Goal: Task Accomplishment & Management: Use online tool/utility

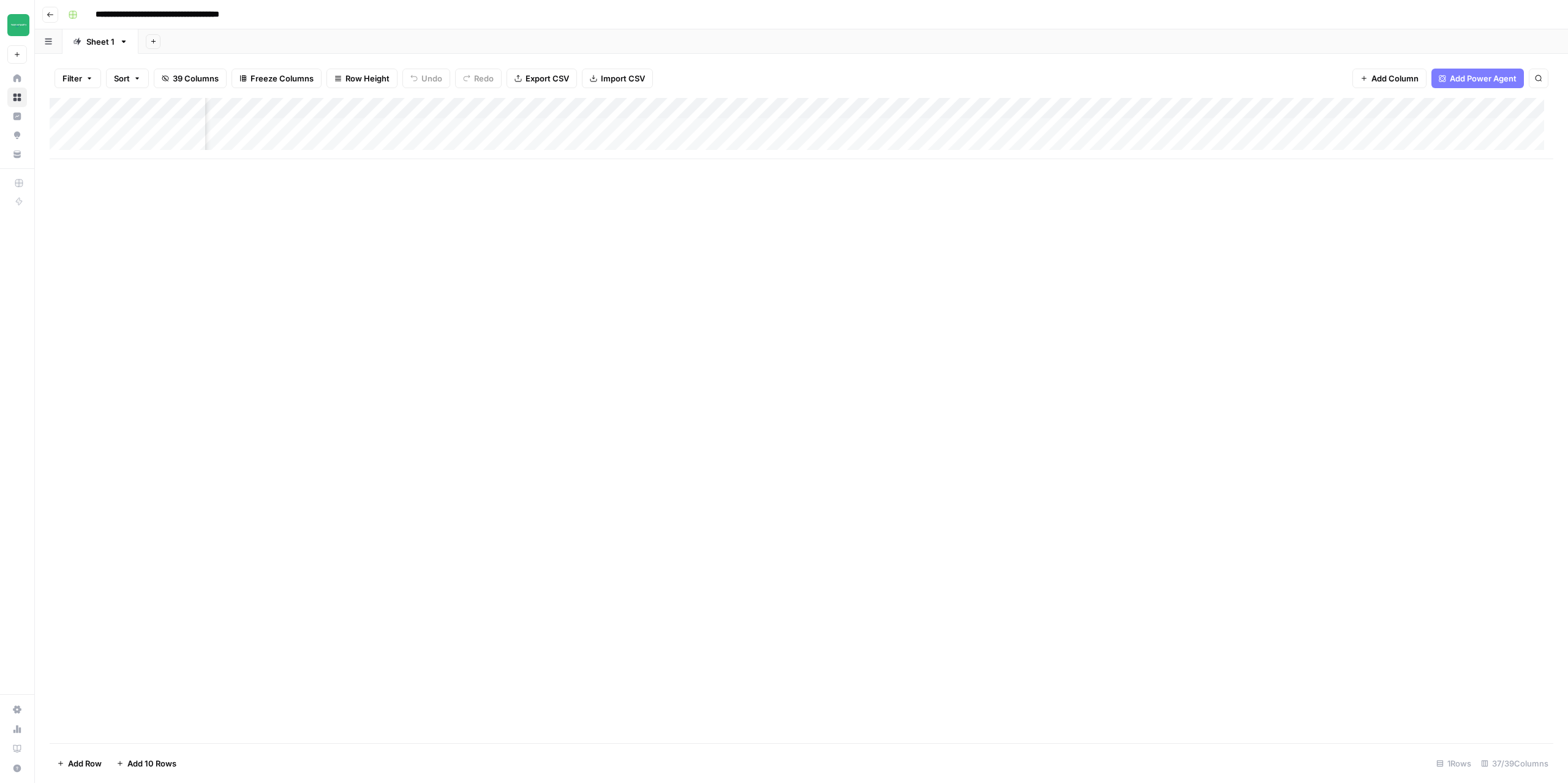
scroll to position [0, 2267]
click at [55, 7] on header "**********" at bounding box center [801, 14] width 1533 height 29
click at [51, 12] on icon "button" at bounding box center [50, 14] width 7 height 7
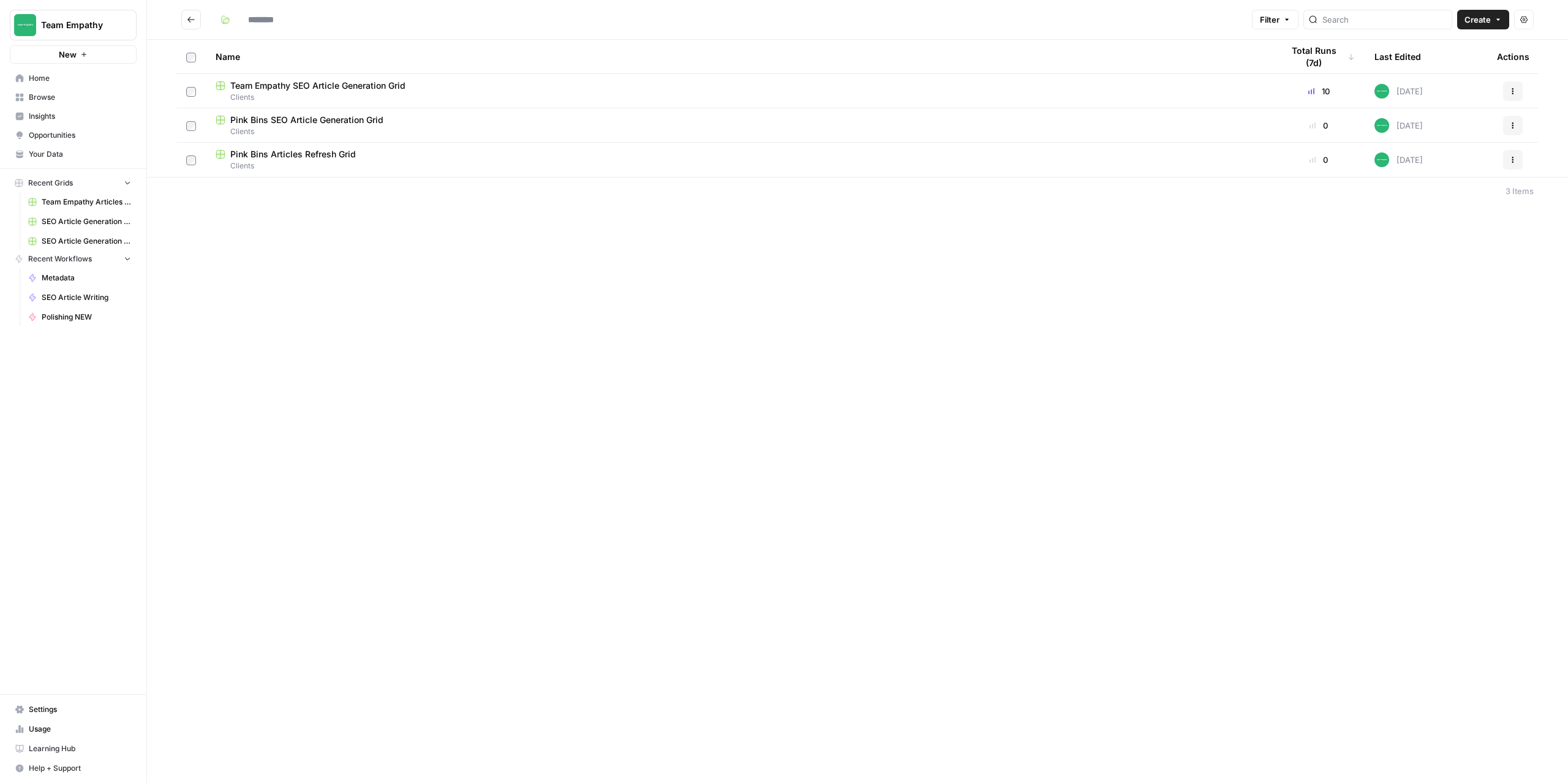
type input "*******"
click at [187, 20] on icon "Go back" at bounding box center [191, 19] width 9 height 9
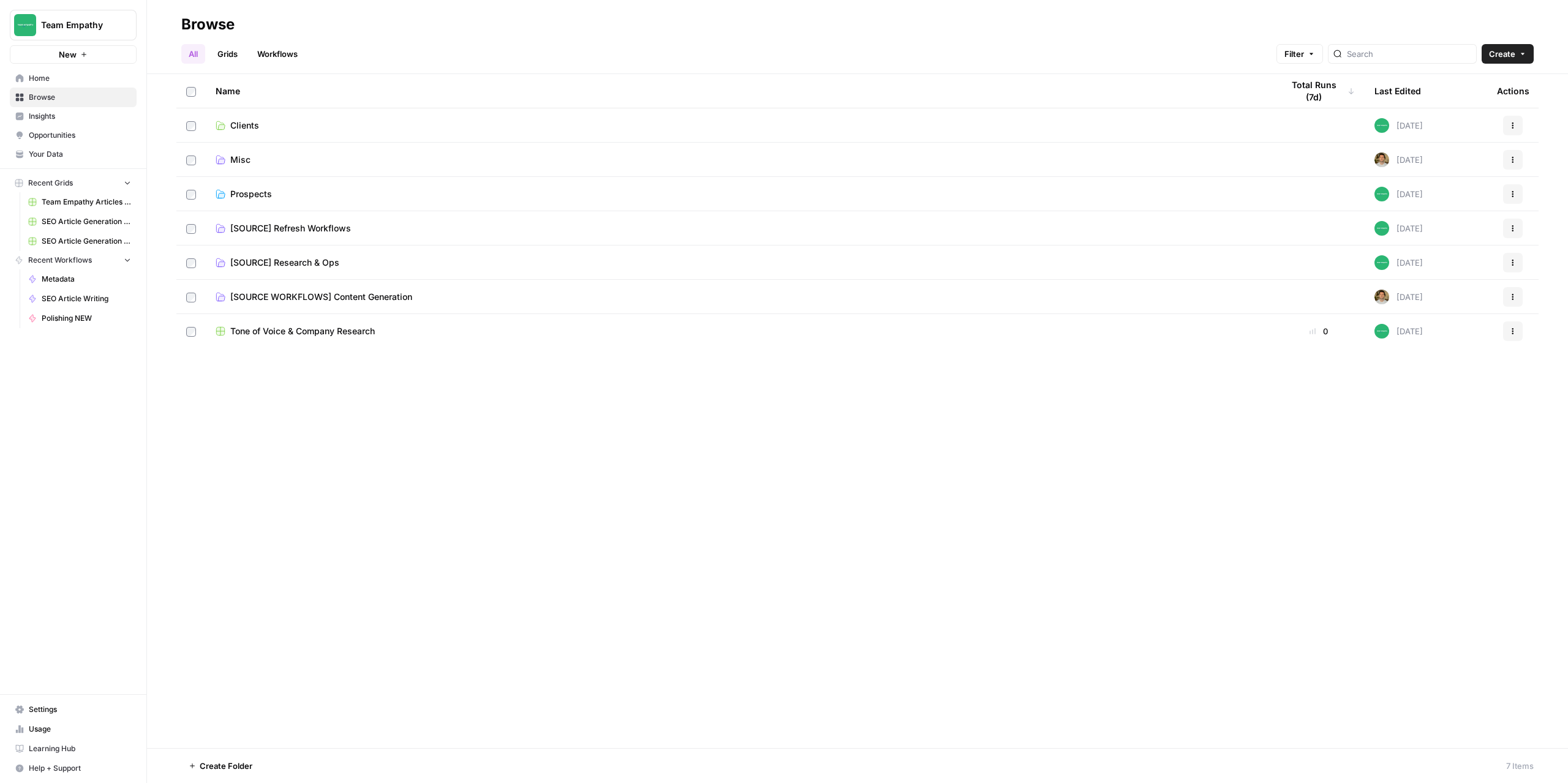
click at [336, 263] on span "[SOURCE] Research & Ops" at bounding box center [285, 263] width 109 height 13
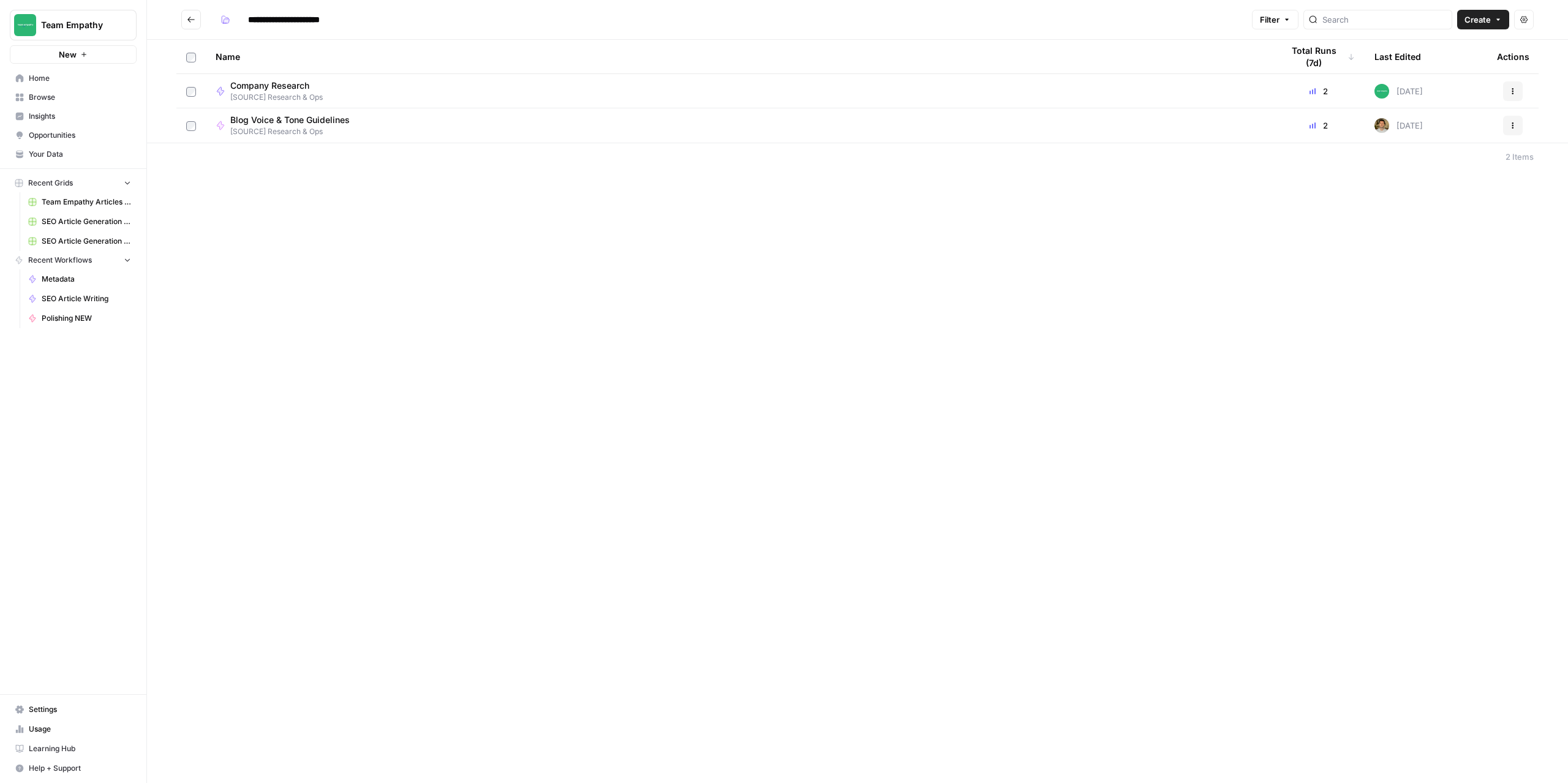
click at [191, 15] on icon "Go back" at bounding box center [191, 19] width 9 height 9
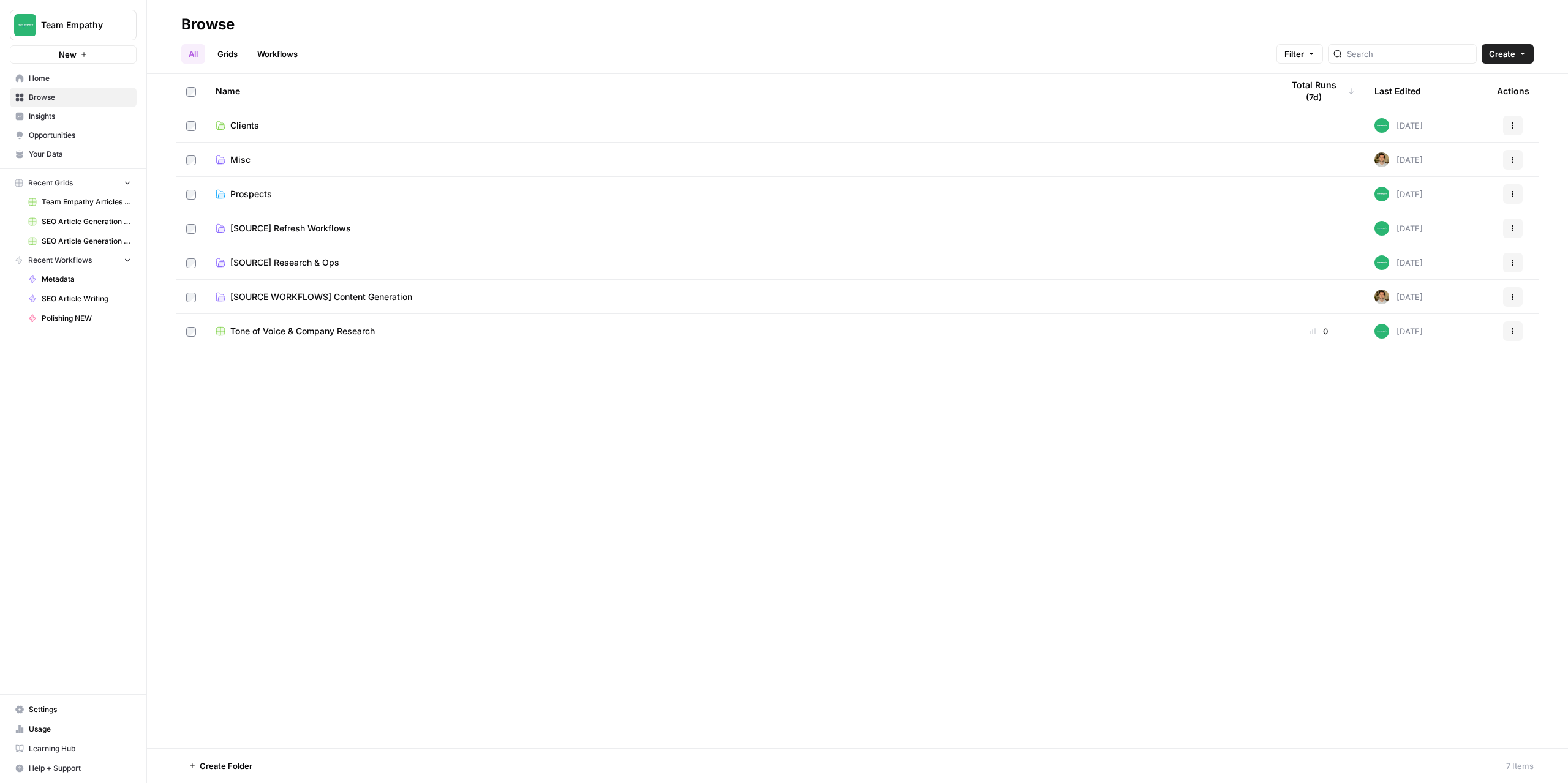
click at [353, 289] on td "[SOURCE WORKFLOWS] Content Generation" at bounding box center [739, 296] width 1067 height 34
click at [353, 296] on span "[SOURCE WORKFLOWS] Content Generation" at bounding box center [321, 297] width 182 height 13
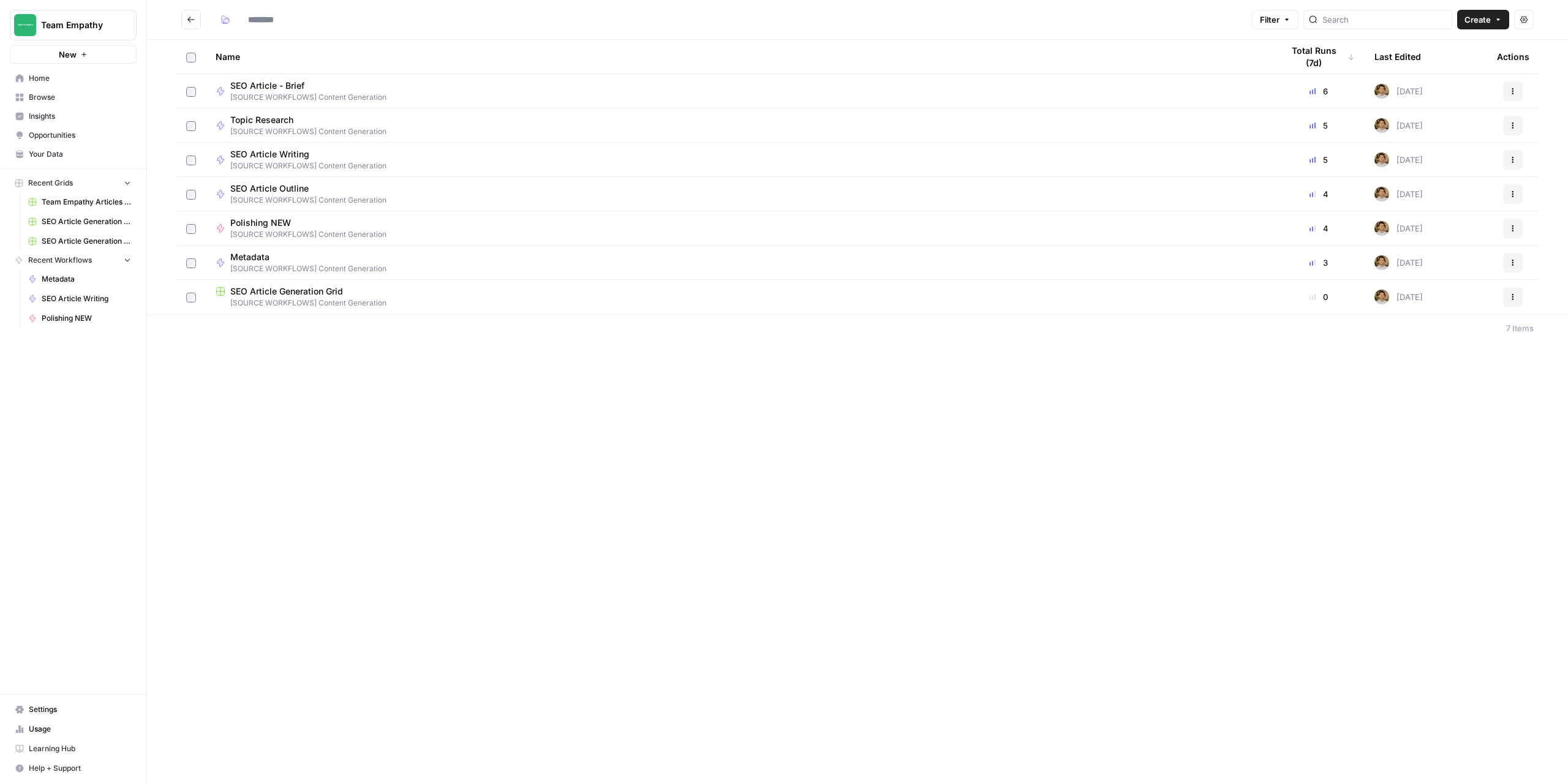
type input "**********"
click at [190, 18] on icon "Go back" at bounding box center [190, 19] width 7 height 6
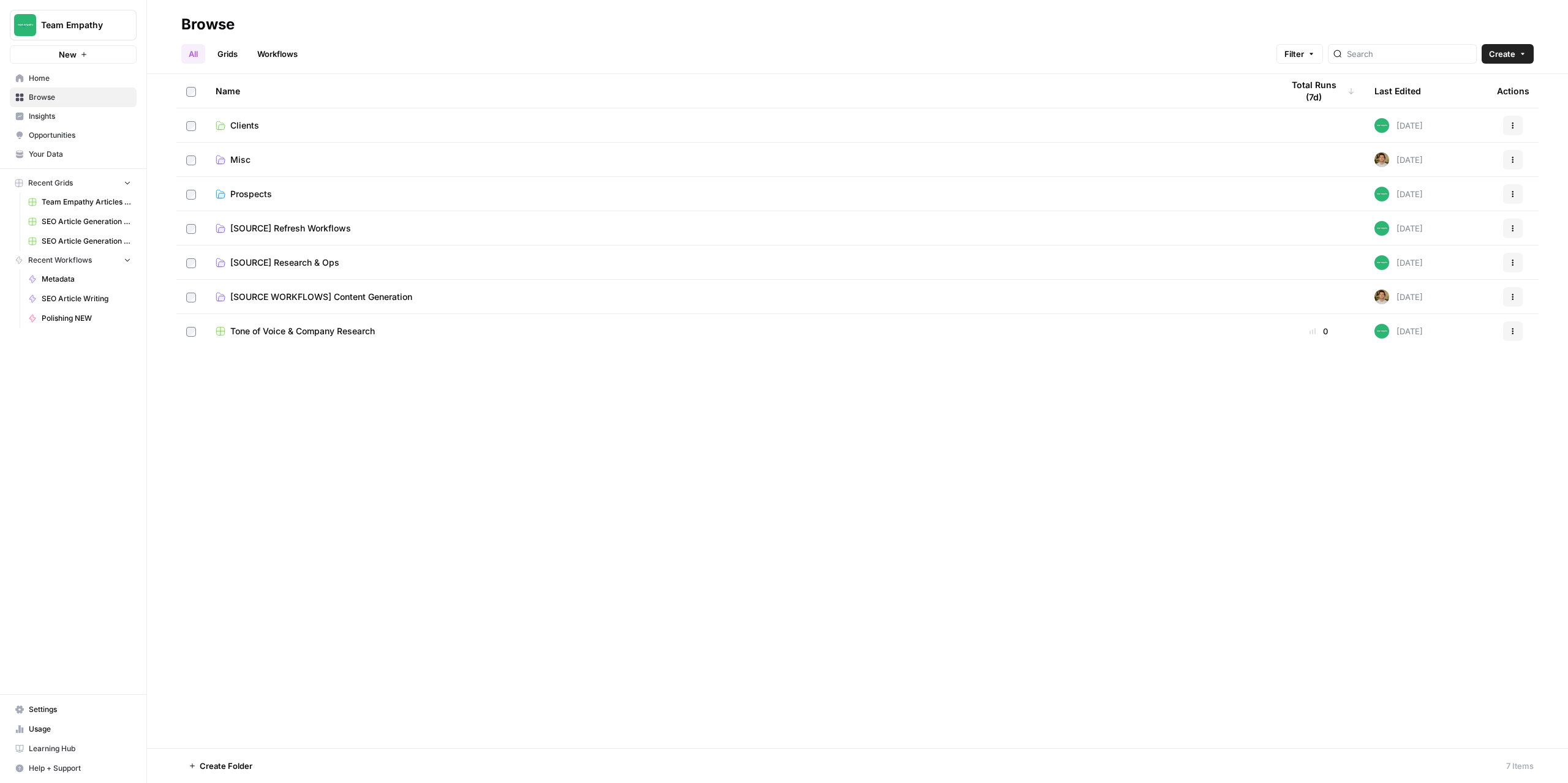
click at [318, 224] on span "[SOURCE] Refresh Workflows" at bounding box center [290, 229] width 120 height 13
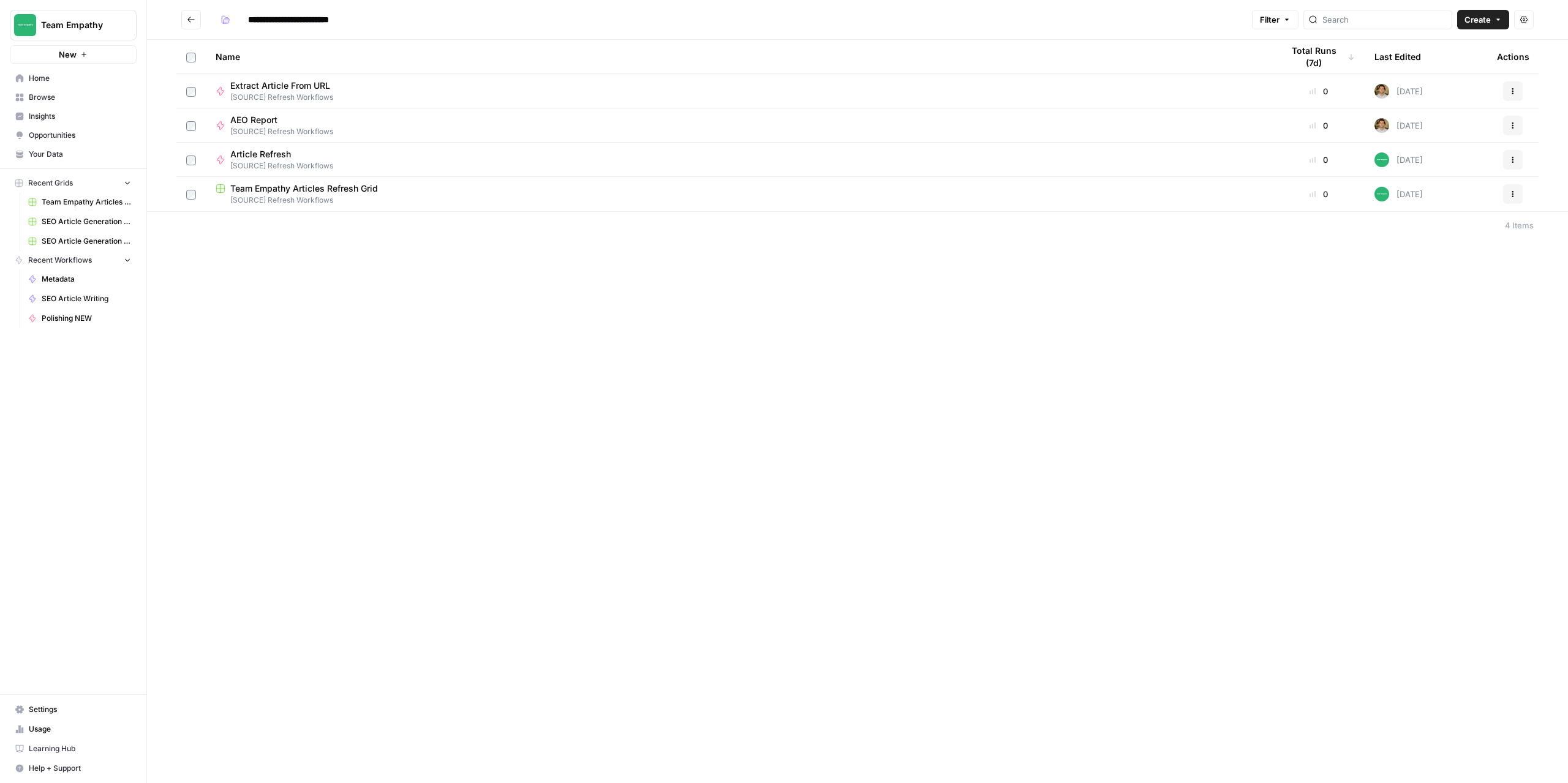
click at [309, 197] on span "[SOURCE] Refresh Workflows" at bounding box center [739, 200] width 1047 height 11
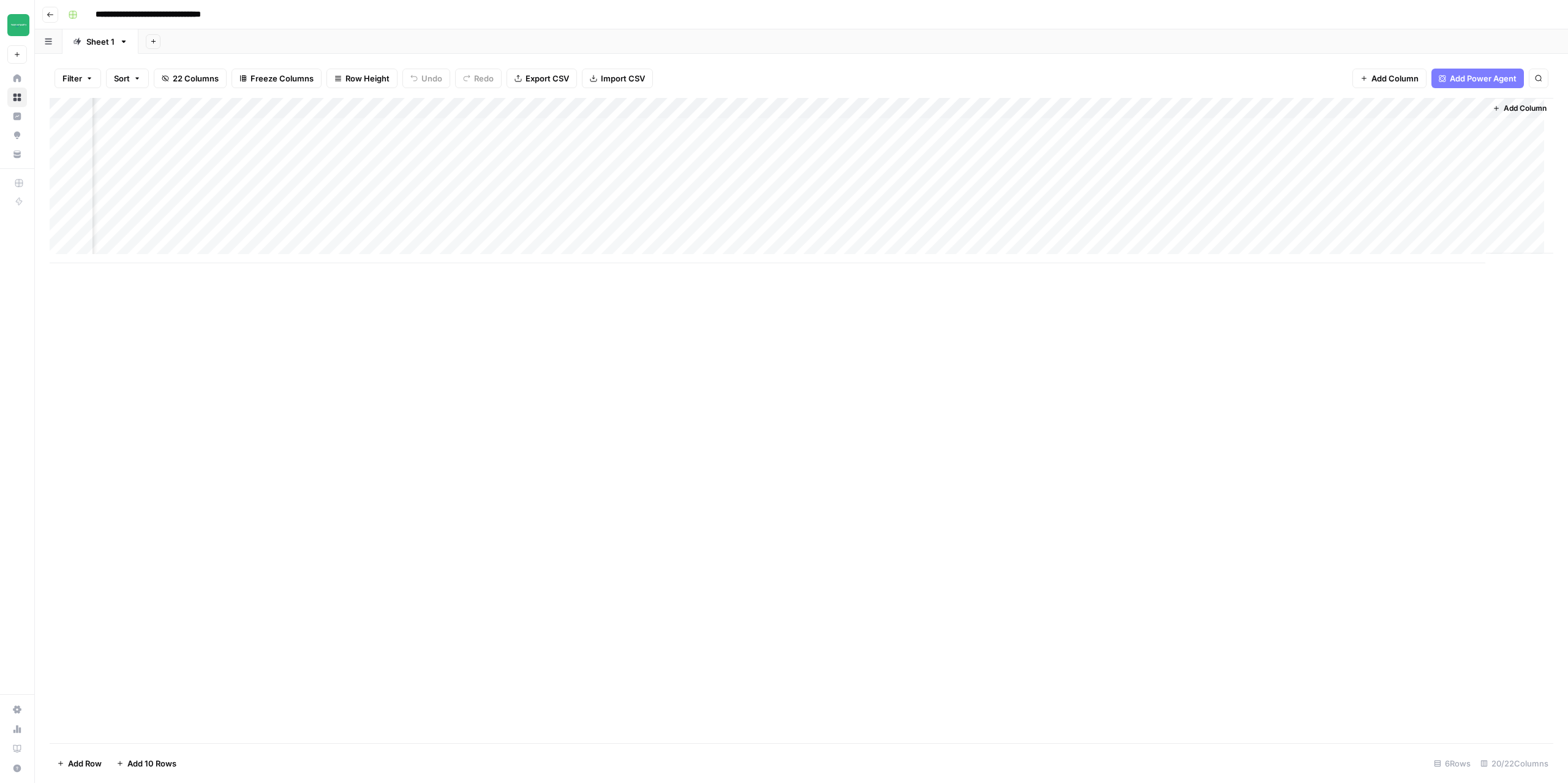
scroll to position [0, 822]
click at [1136, 102] on div "Add Column" at bounding box center [801, 181] width 1504 height 165
click at [1147, 222] on span "Edit Workflow" at bounding box center [1154, 229] width 107 height 13
click at [455, 105] on div "Add Column" at bounding box center [801, 181] width 1504 height 165
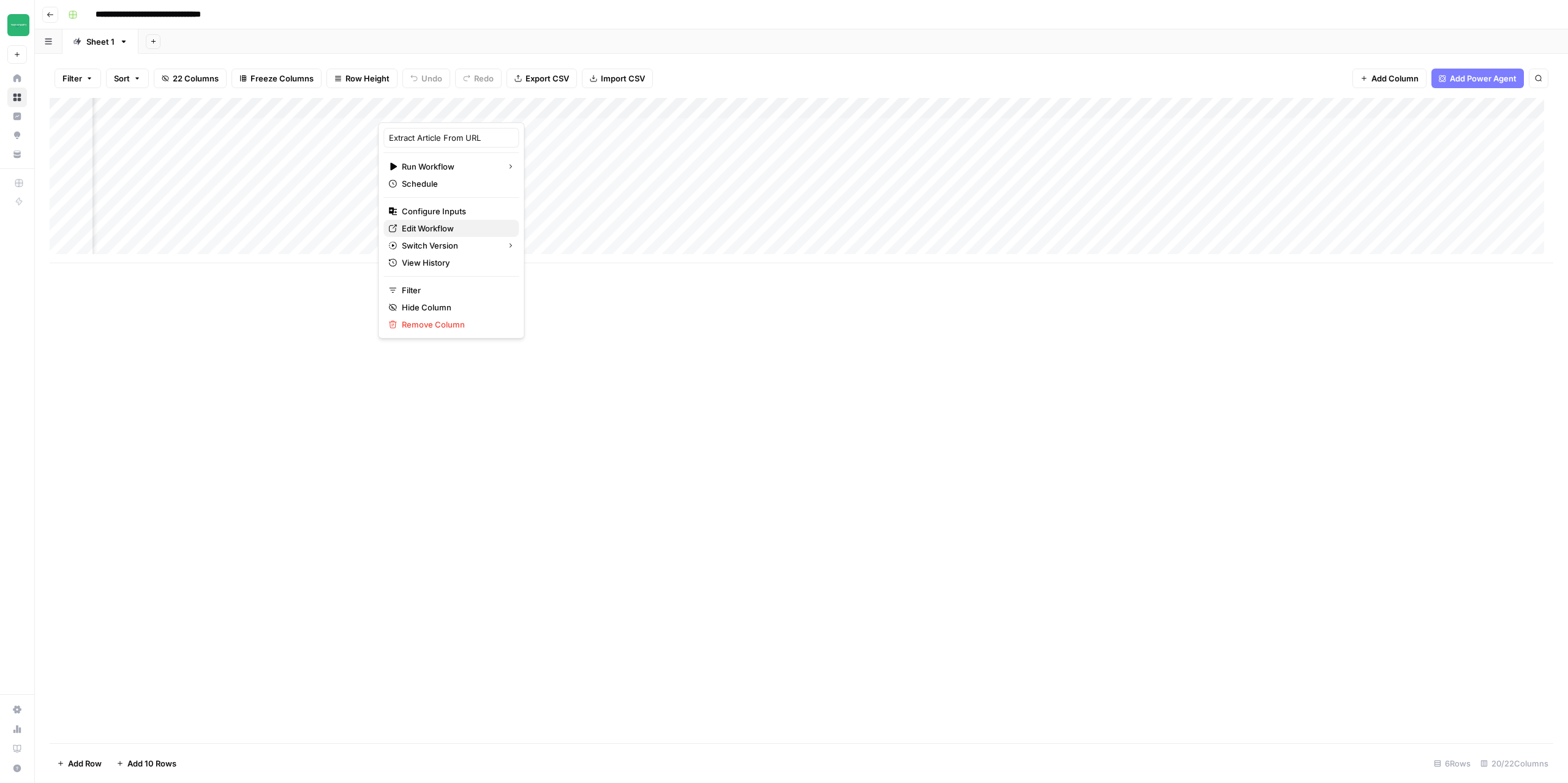
click at [431, 228] on span "Edit Workflow" at bounding box center [455, 229] width 107 height 13
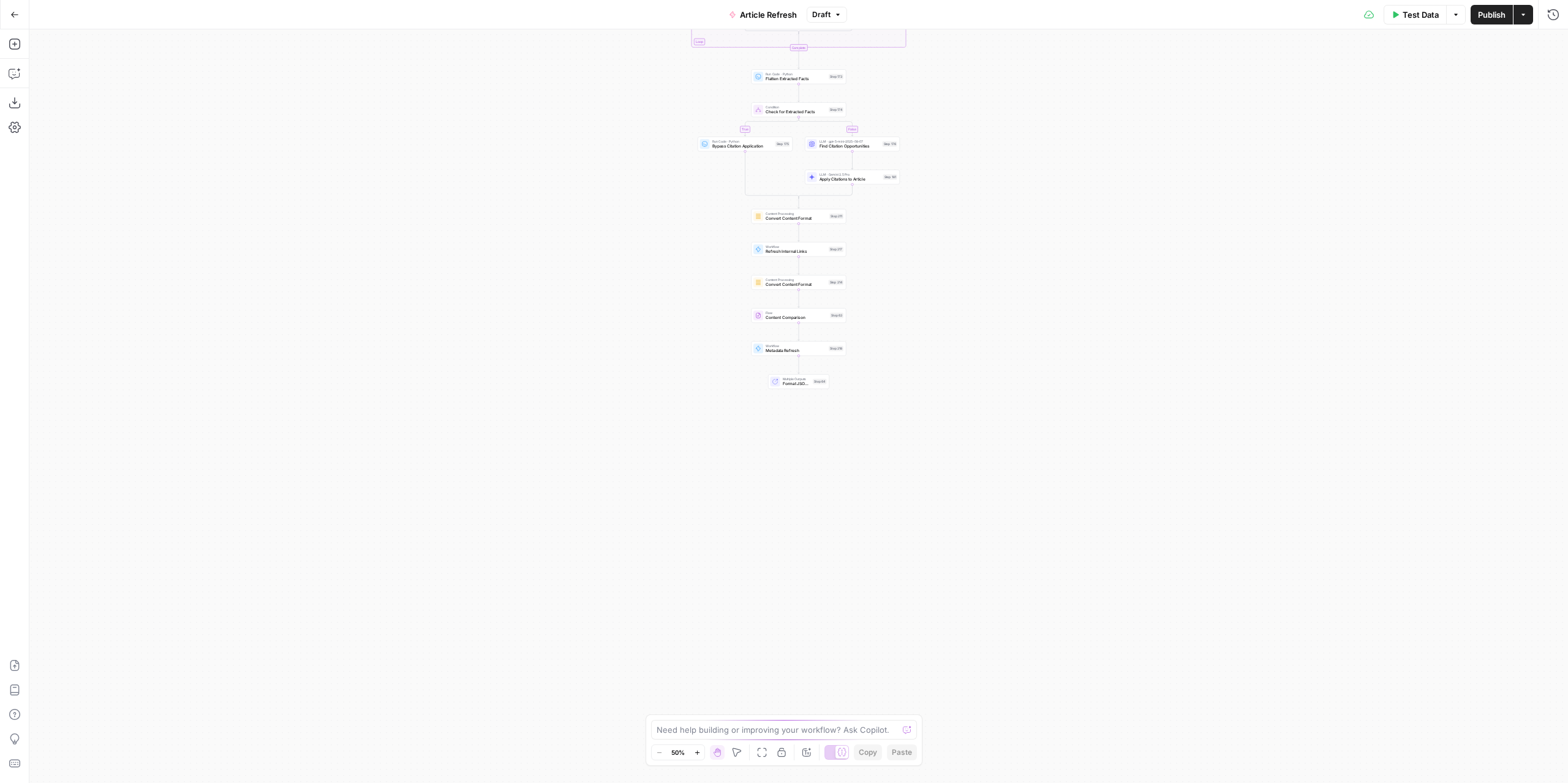
click at [918, 328] on div "true false true false true false Workflow Input Settings Inputs Power Agent Ide…" at bounding box center [798, 406] width 1538 height 754
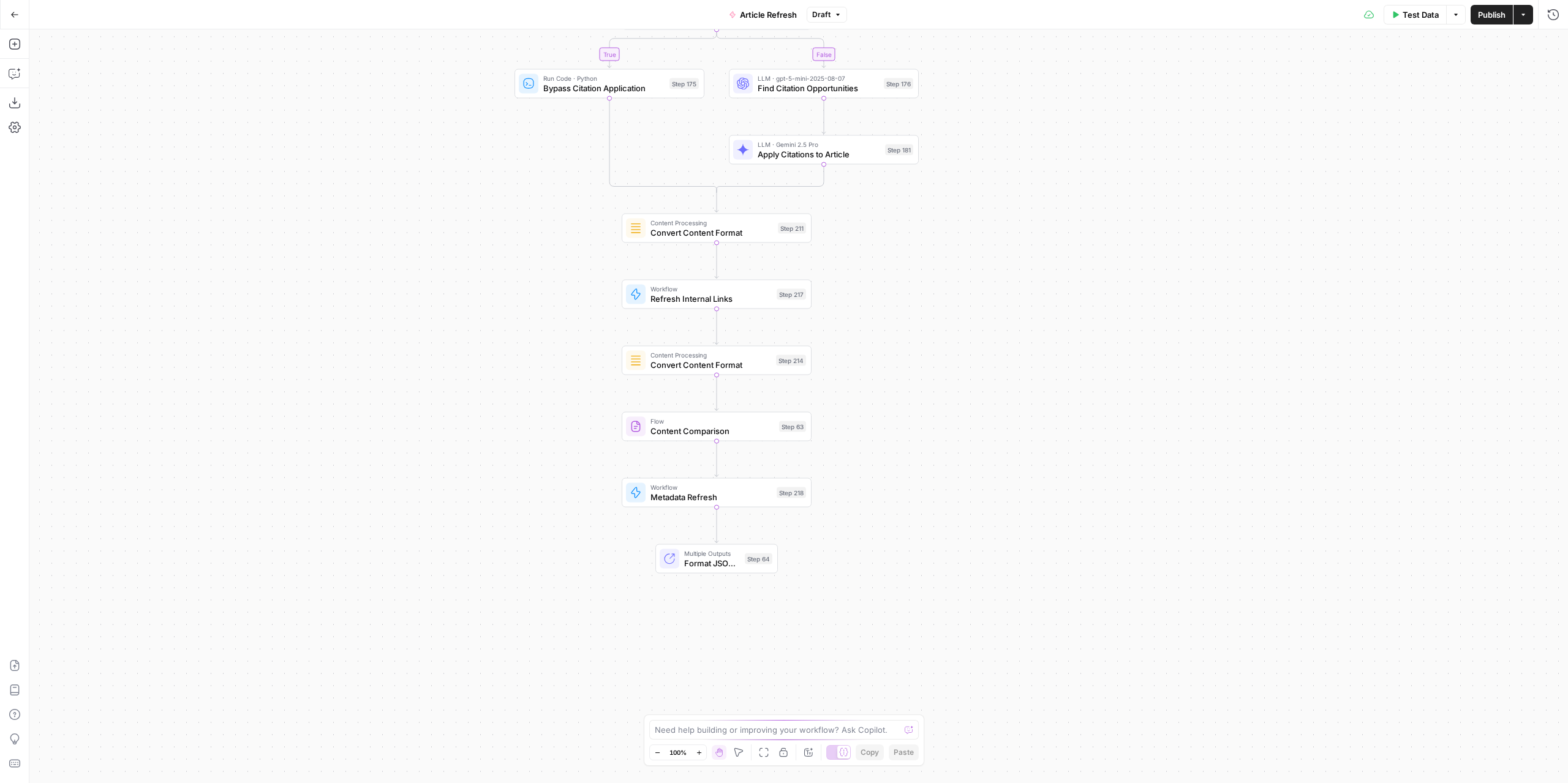
drag, startPoint x: 870, startPoint y: 285, endPoint x: 909, endPoint y: 408, distance: 129.0
click at [909, 408] on div "true false true false true false Workflow Input Settings Inputs Power Agent Ide…" at bounding box center [798, 406] width 1538 height 754
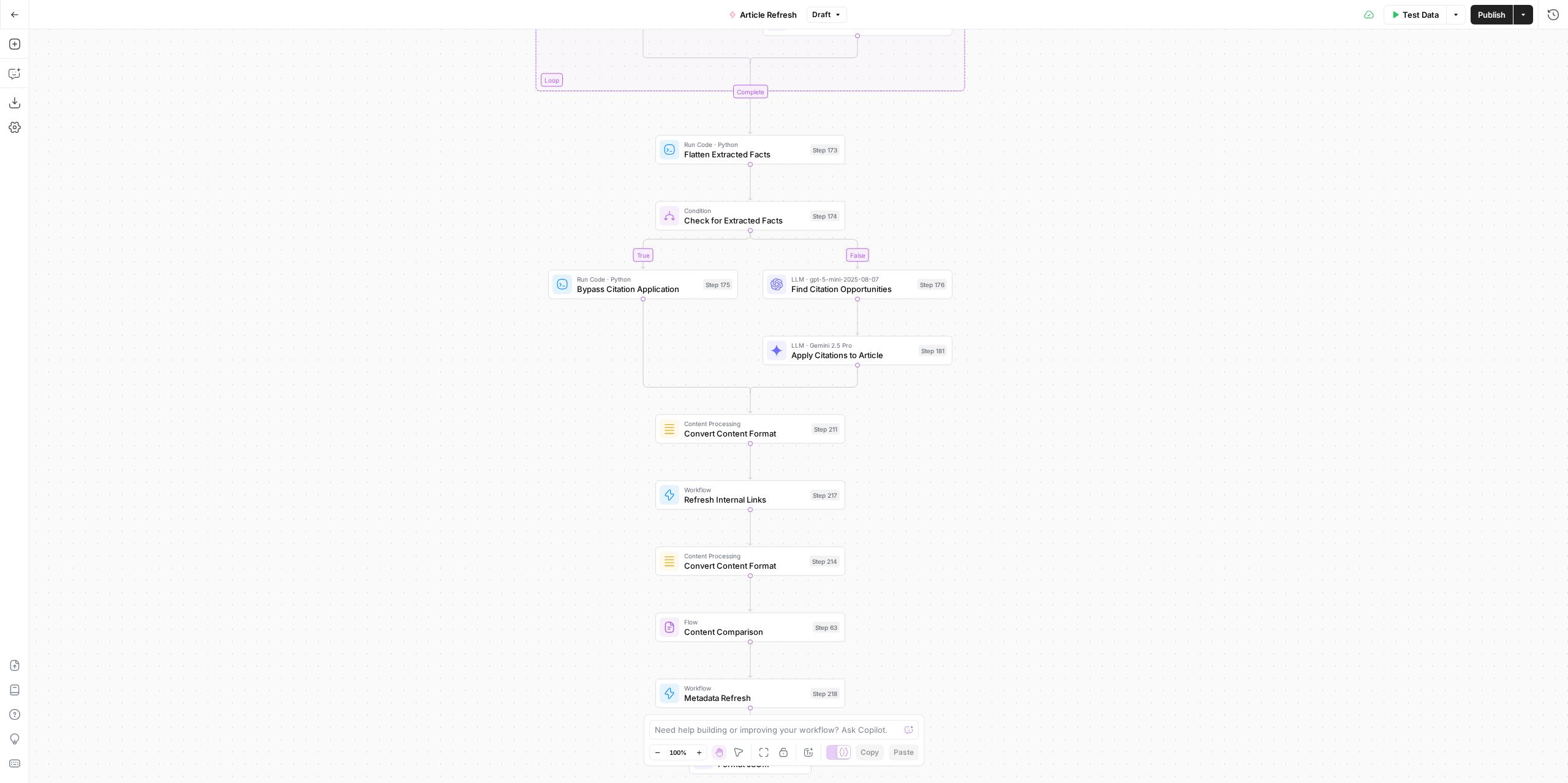
drag, startPoint x: 934, startPoint y: 297, endPoint x: 967, endPoint y: 498, distance: 203.7
click at [967, 498] on div "true false true false true false Workflow Input Settings Inputs Power Agent Ide…" at bounding box center [798, 406] width 1538 height 754
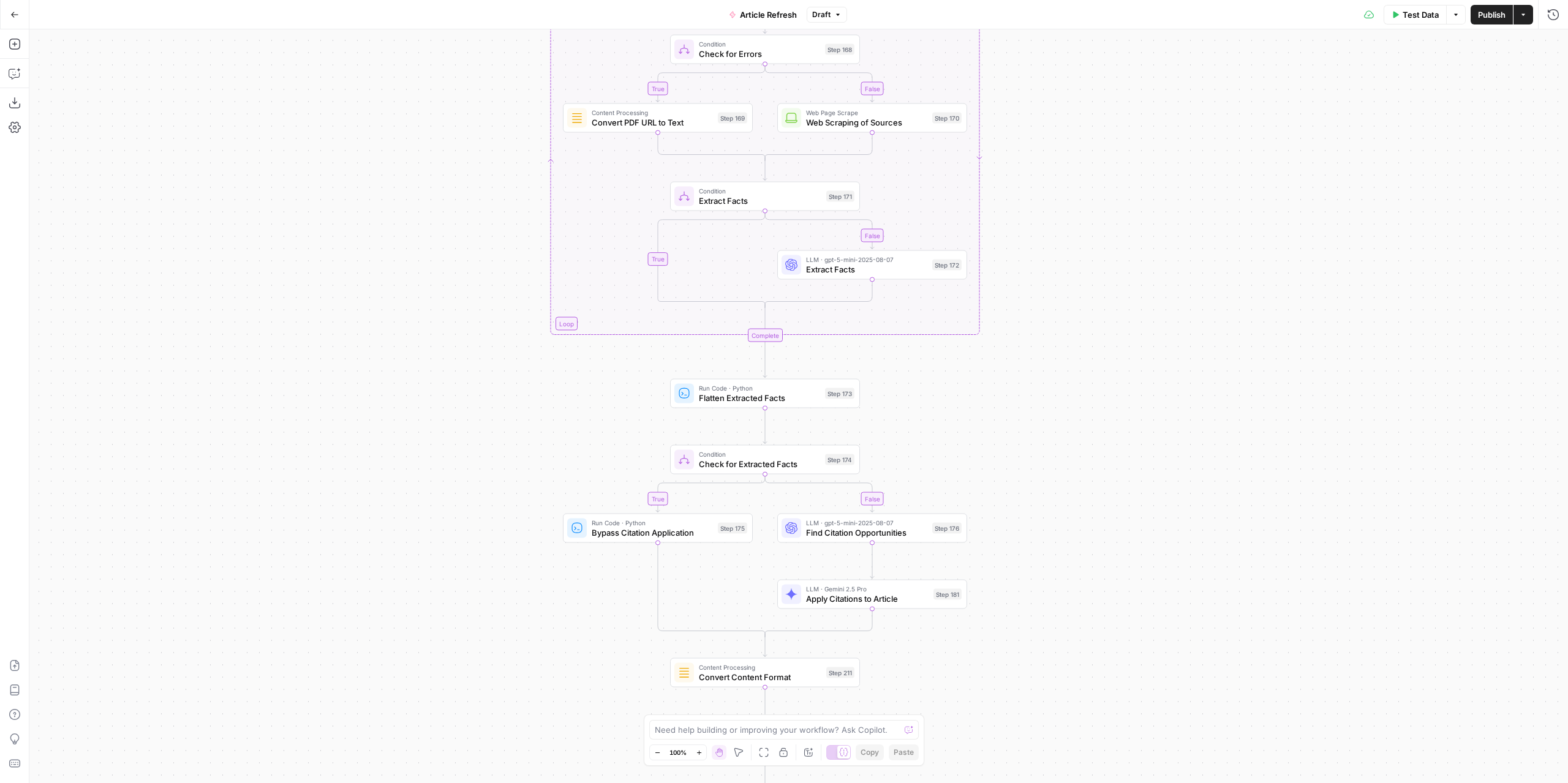
drag, startPoint x: 1090, startPoint y: 107, endPoint x: 1098, endPoint y: 414, distance: 307.1
click at [1098, 414] on div "true false true false true false Workflow Input Settings Inputs Power Agent Ide…" at bounding box center [798, 406] width 1538 height 754
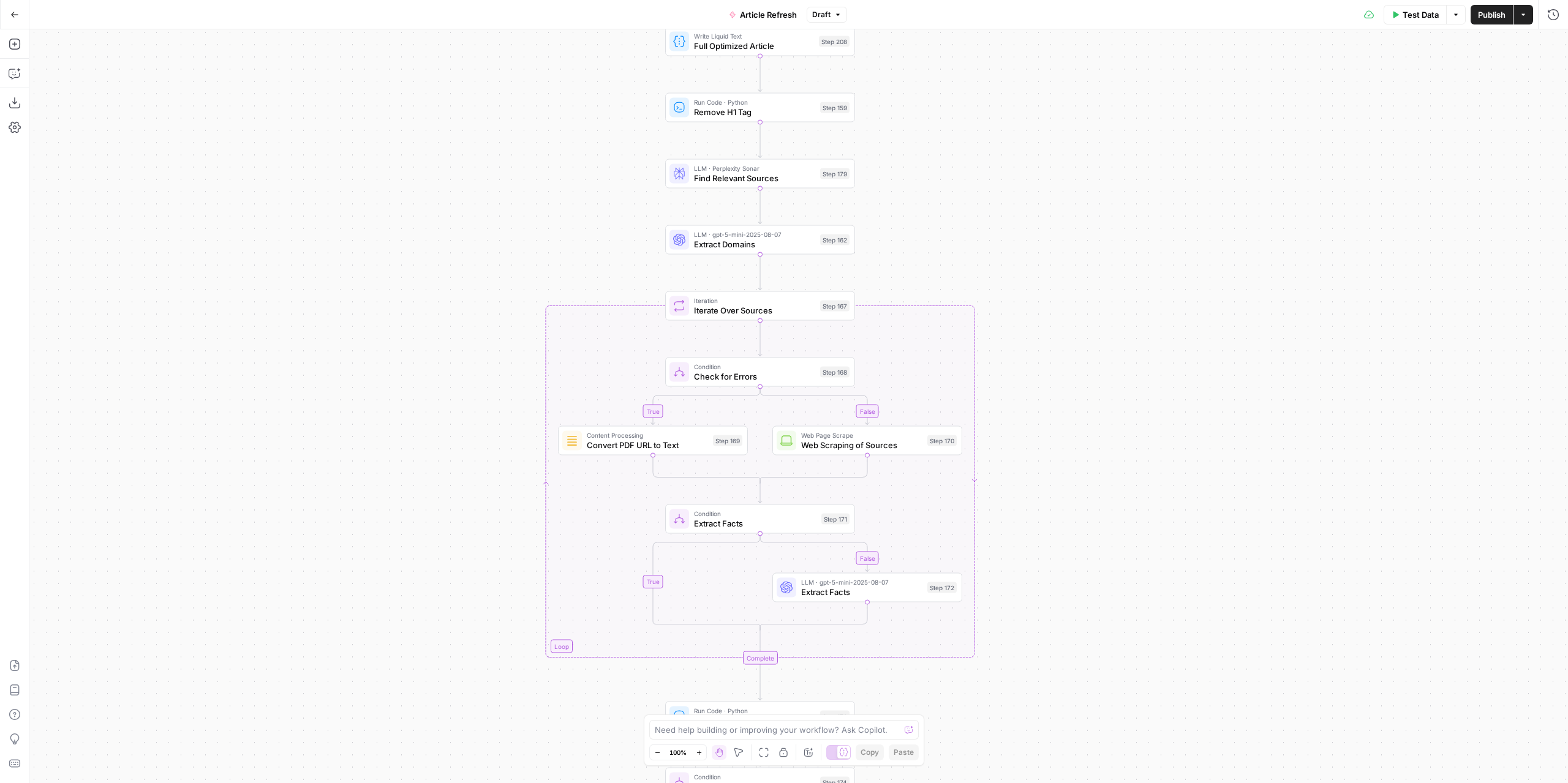
drag, startPoint x: 1114, startPoint y: 167, endPoint x: 1114, endPoint y: 399, distance: 232.0
click at [1114, 399] on div "true false true false true false Workflow Input Settings Inputs Power Agent Ide…" at bounding box center [798, 406] width 1538 height 754
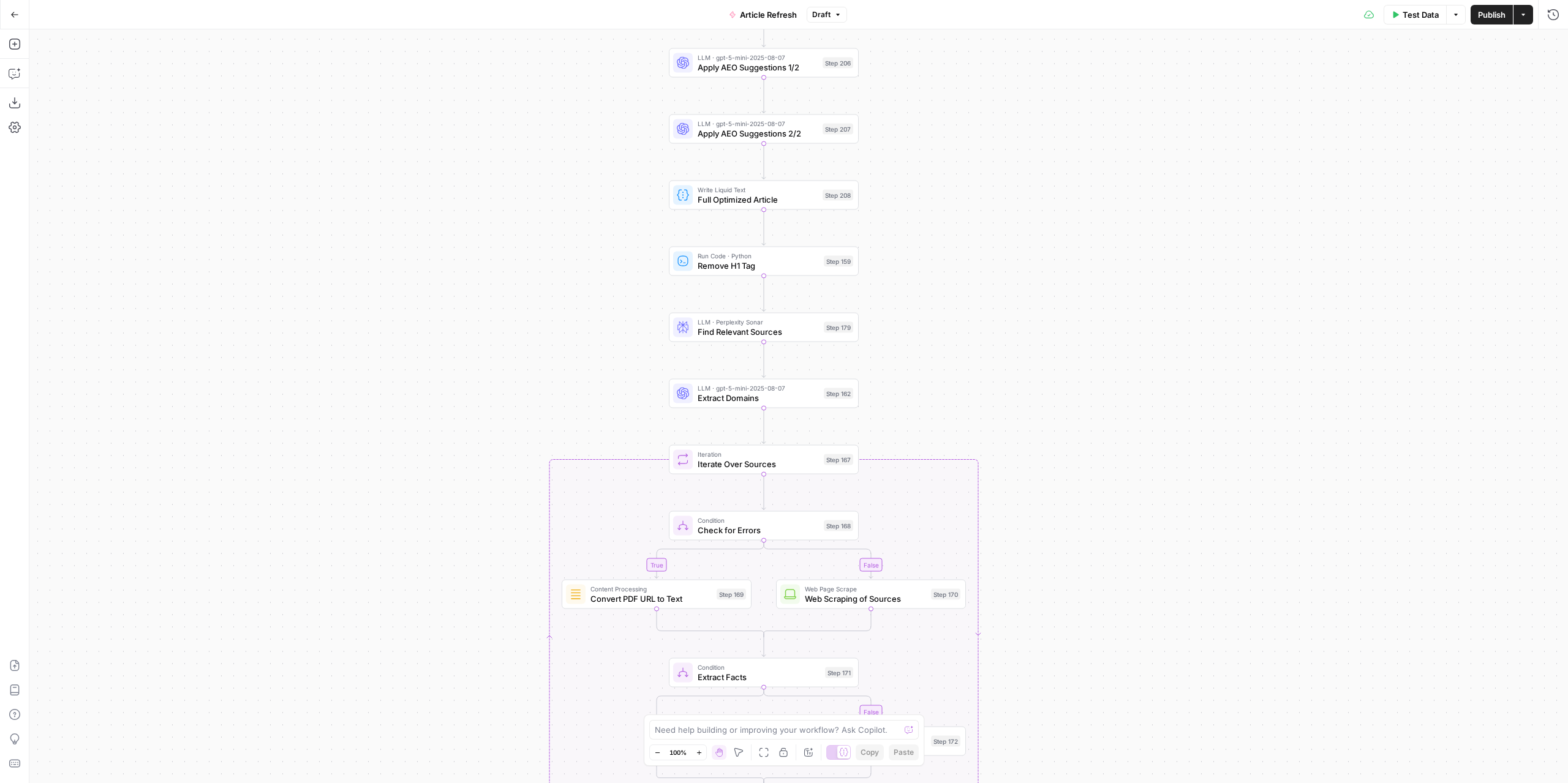
drag, startPoint x: 1123, startPoint y: 247, endPoint x: 1127, endPoint y: 400, distance: 153.1
click at [1127, 400] on div "true false true false true false Workflow Input Settings Inputs Power Agent Ide…" at bounding box center [798, 406] width 1538 height 754
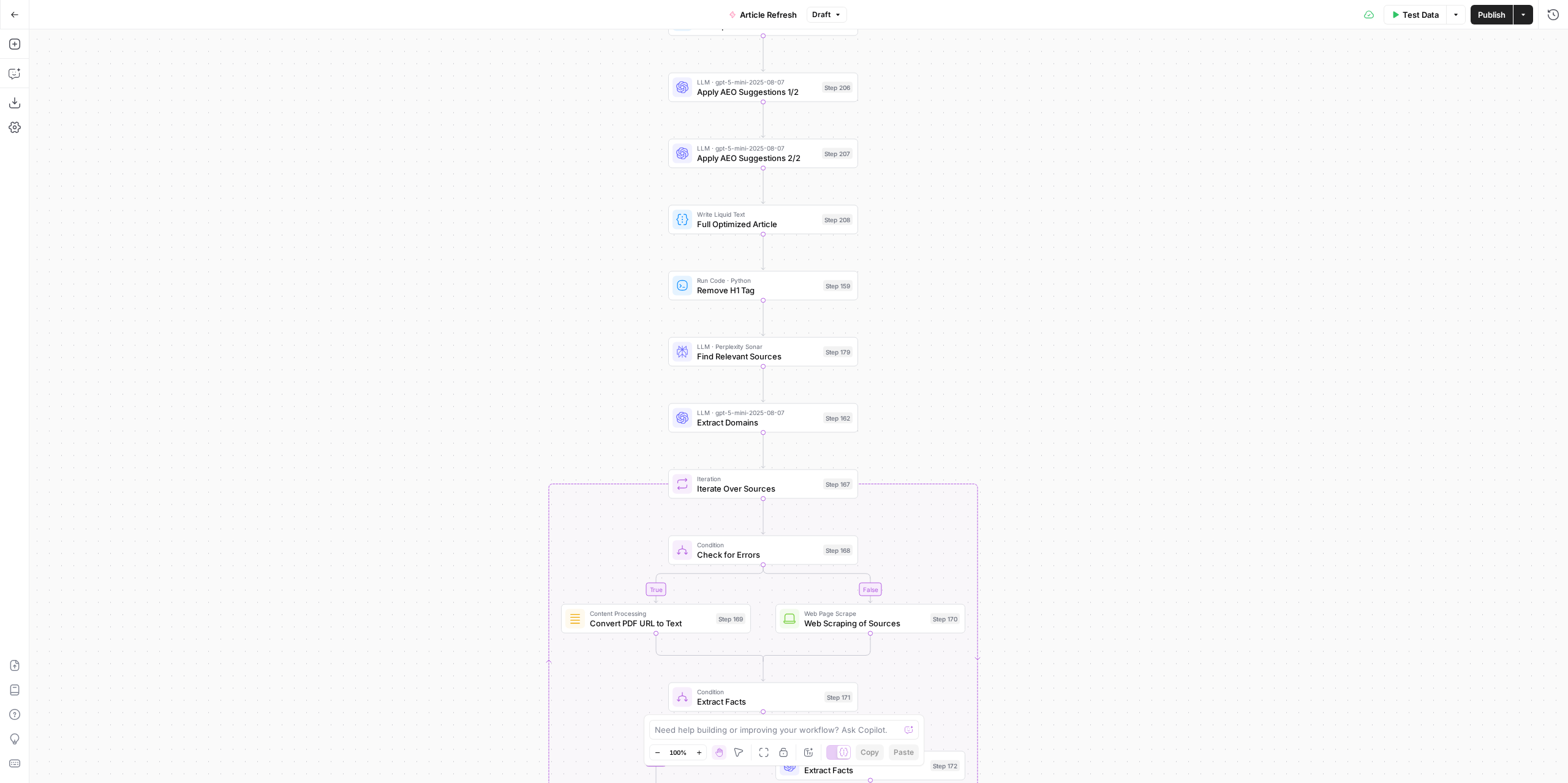
drag, startPoint x: 1128, startPoint y: 204, endPoint x: 1128, endPoint y: 342, distance: 138.0
click at [1128, 344] on div "true false true false true false Workflow Input Settings Inputs Power Agent Ide…" at bounding box center [798, 406] width 1538 height 754
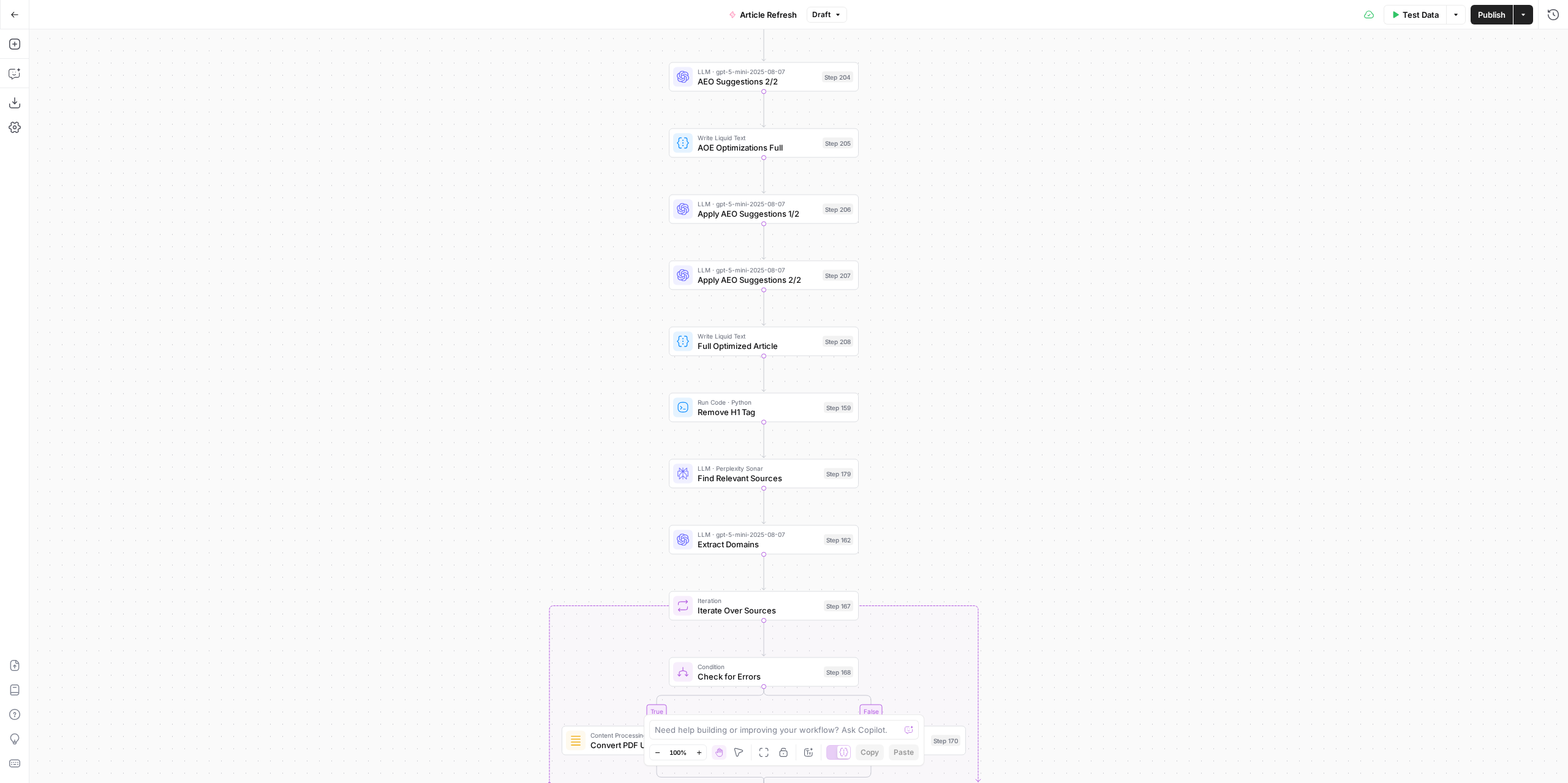
drag, startPoint x: 1135, startPoint y: 172, endPoint x: 1136, endPoint y: 352, distance: 180.0
click at [1136, 352] on div "true false true false true false Workflow Input Settings Inputs Power Agent Ide…" at bounding box center [798, 406] width 1538 height 754
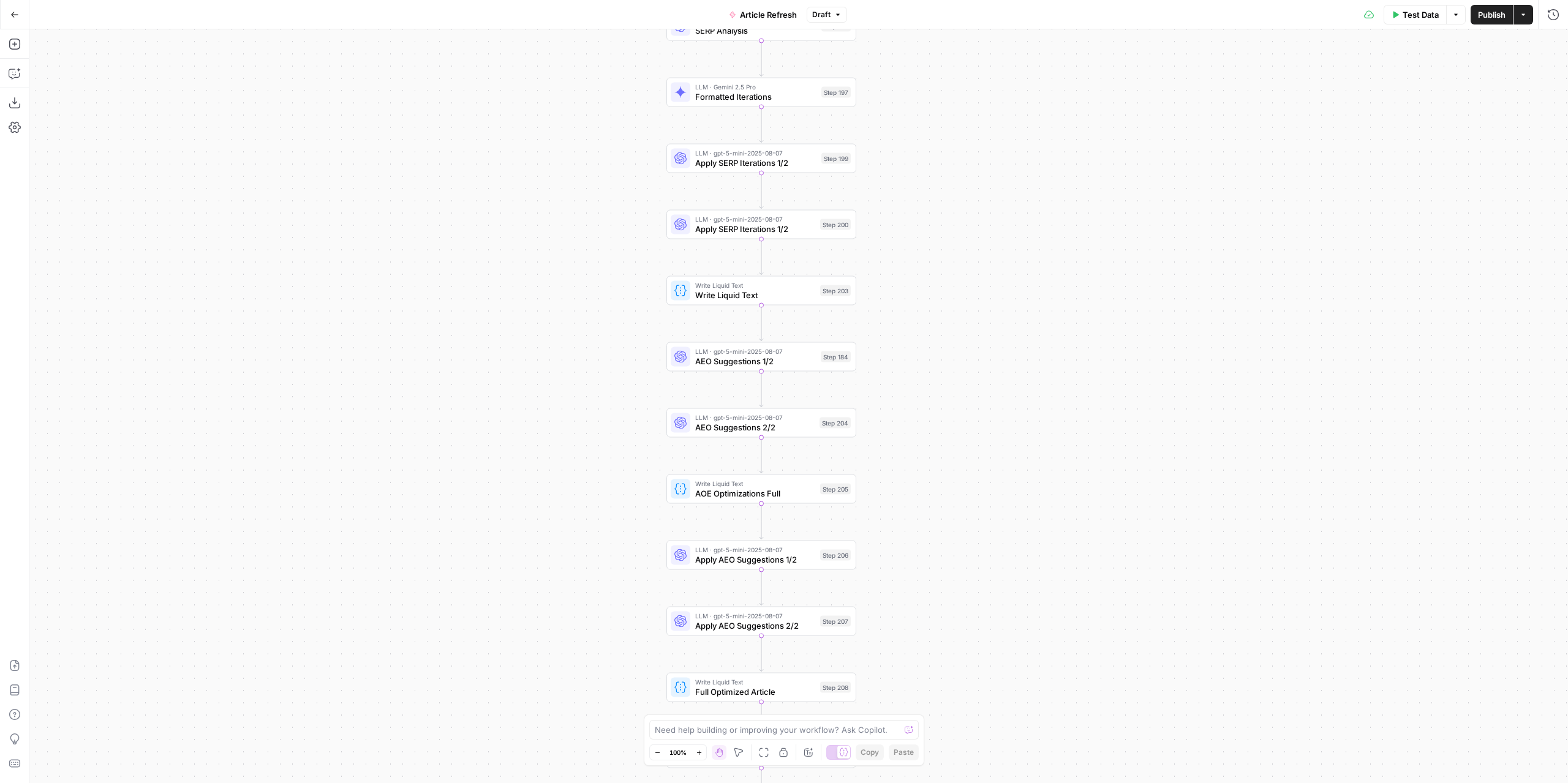
drag, startPoint x: 1146, startPoint y: 210, endPoint x: 1143, endPoint y: 377, distance: 167.0
click at [1143, 377] on div "true false true false true false Workflow Input Settings Inputs Power Agent Ide…" at bounding box center [798, 406] width 1538 height 754
drag, startPoint x: 1155, startPoint y: 193, endPoint x: 1144, endPoint y: 370, distance: 177.3
click at [1144, 370] on div "true false true false true false Workflow Input Settings Inputs Power Agent Ide…" at bounding box center [798, 406] width 1538 height 754
